Goal: Information Seeking & Learning: Find specific fact

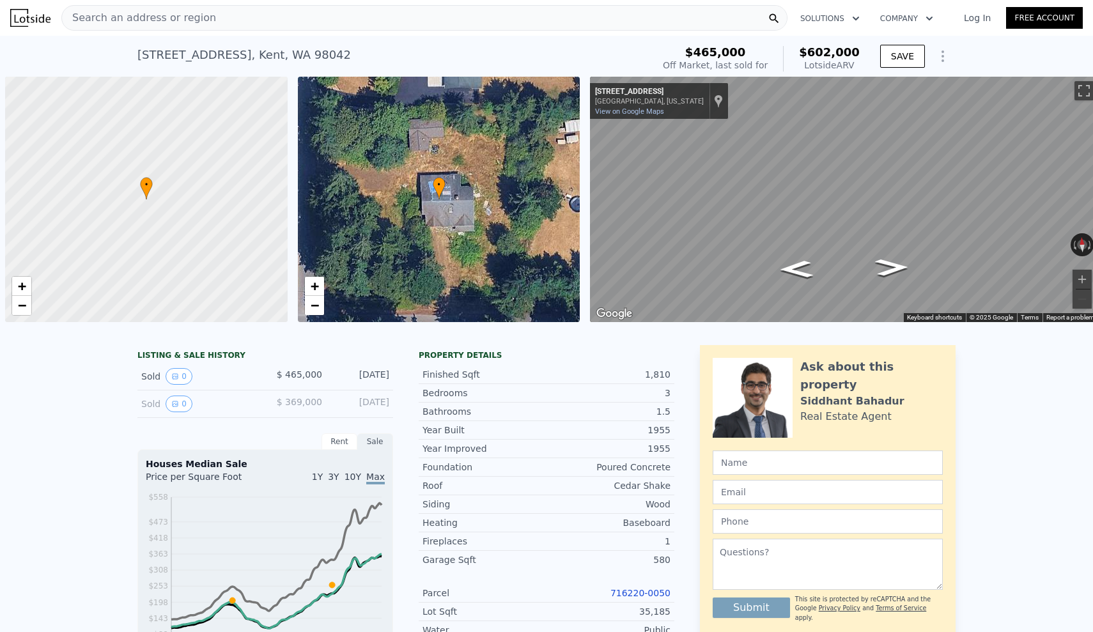
scroll to position [0, 5]
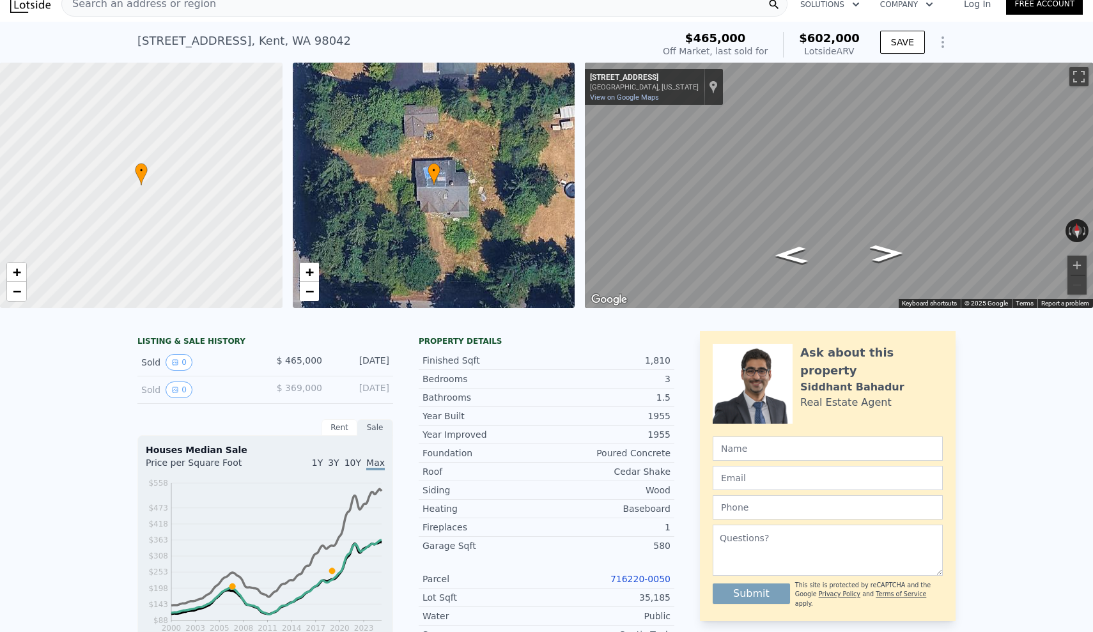
click at [165, 12] on div "Search an address or region" at bounding box center [139, 4] width 154 height 24
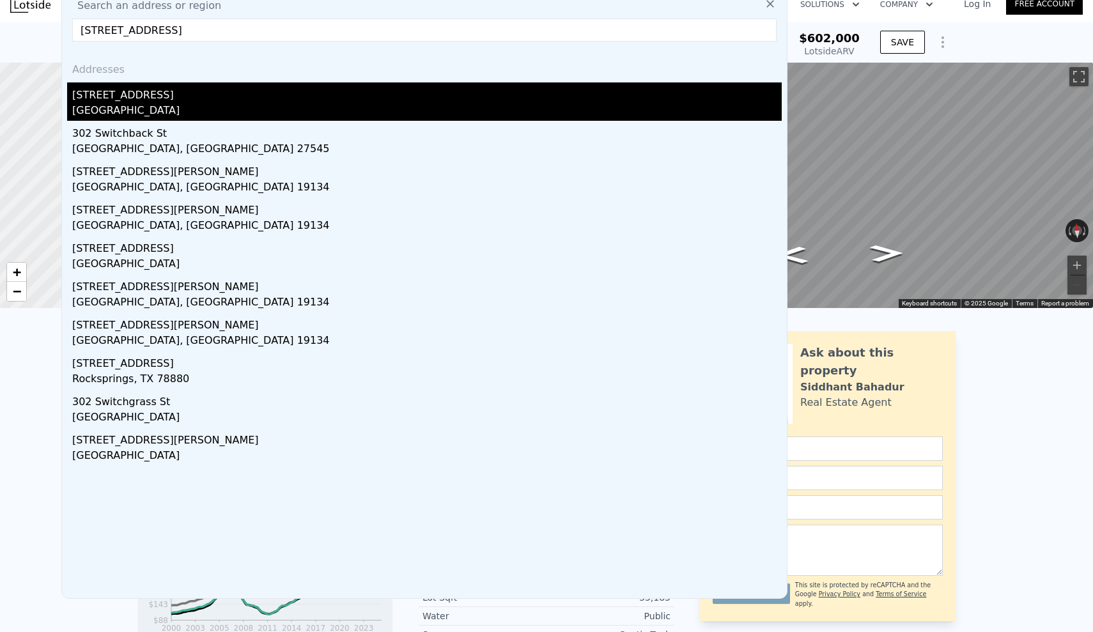
type input "[STREET_ADDRESS]"
click at [143, 109] on div "[GEOGRAPHIC_DATA]" at bounding box center [426, 112] width 709 height 18
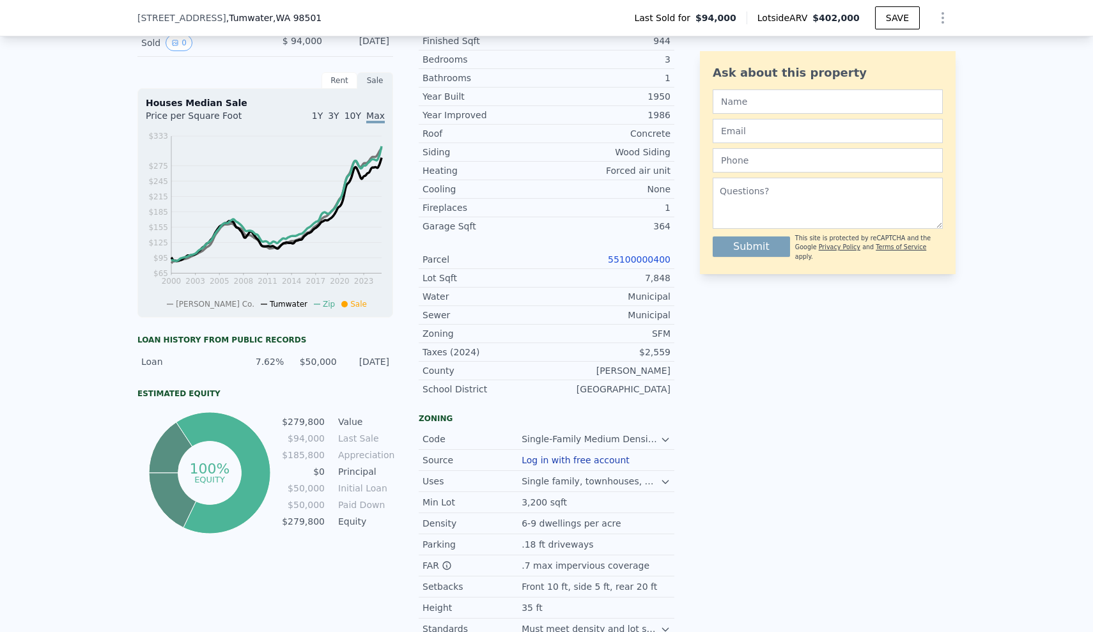
scroll to position [330, 0]
click at [1053, 229] on div "LISTING & SALE HISTORY Sold 0 $ 94,000 [DATE] Rent Sale Rent over time Price pe…" at bounding box center [546, 358] width 1093 height 715
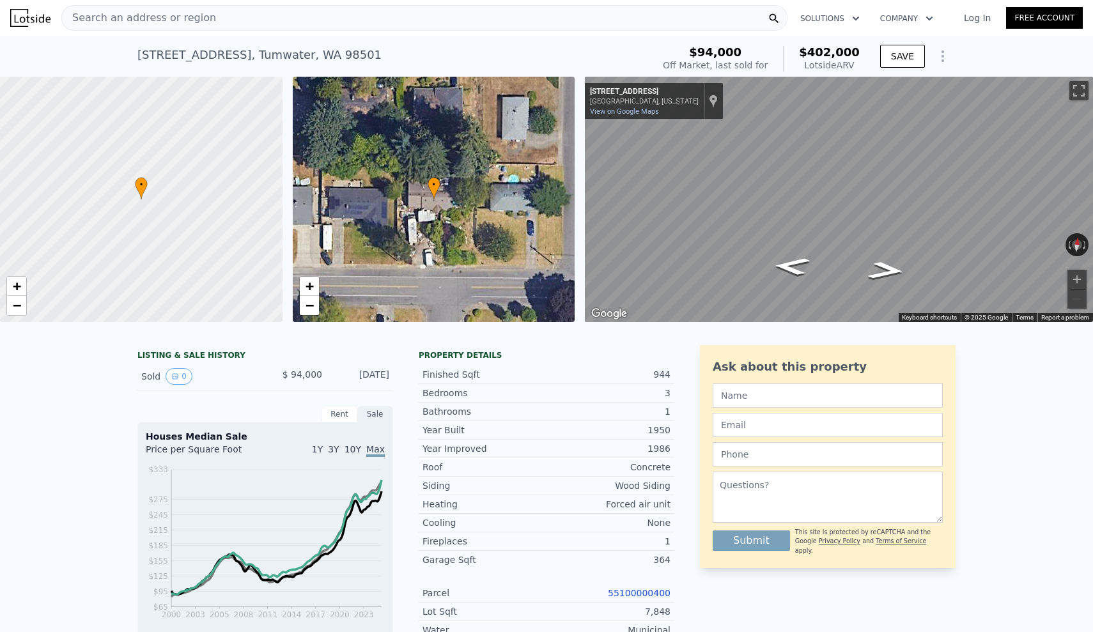
scroll to position [-20, 0]
click at [650, 585] on div "Parcel 55100000400" at bounding box center [547, 593] width 256 height 19
click at [649, 591] on link "55100000400" at bounding box center [639, 593] width 63 height 10
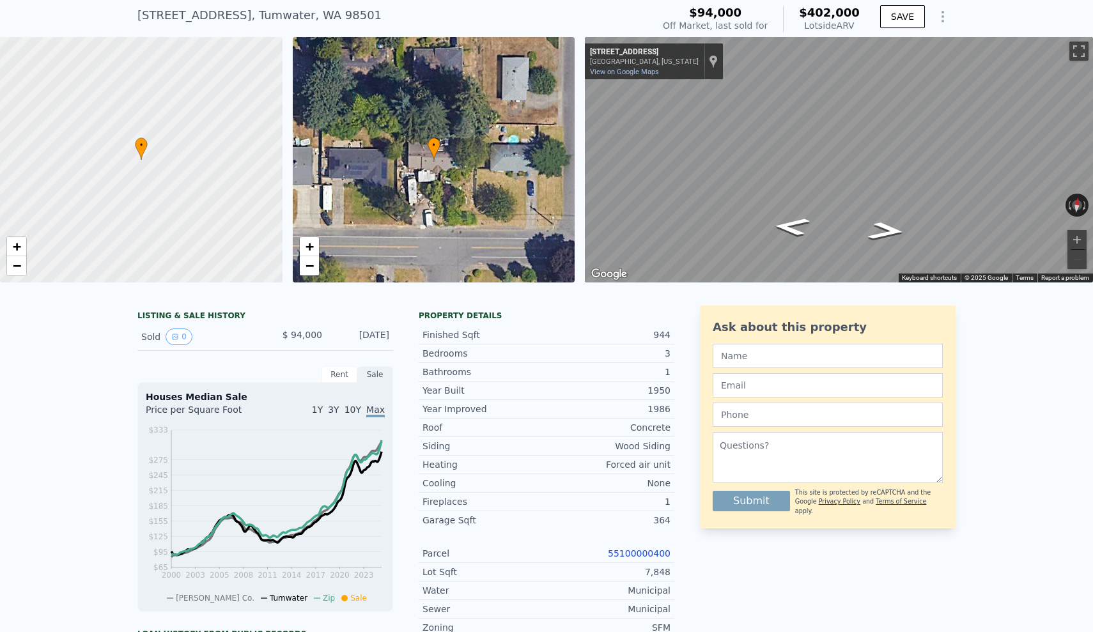
scroll to position [-19, 0]
